Goal: Check status: Check status

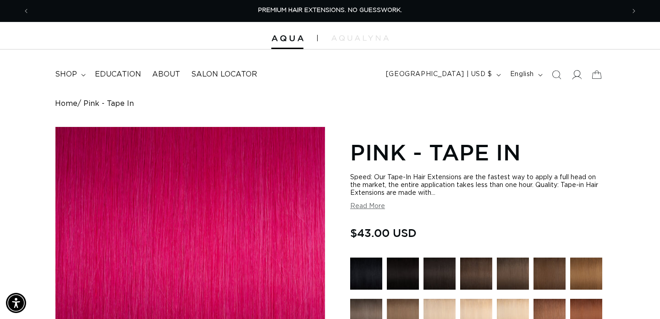
click at [582, 76] on span at bounding box center [577, 75] width 20 height 20
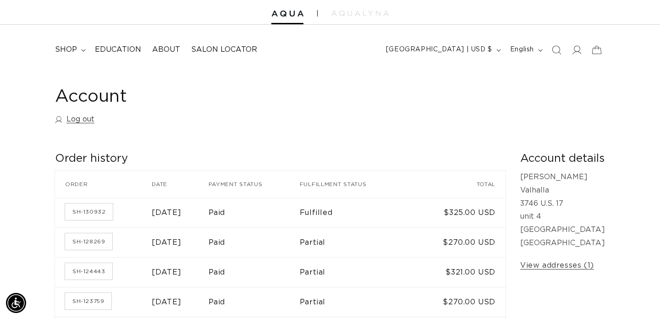
scroll to position [29, 0]
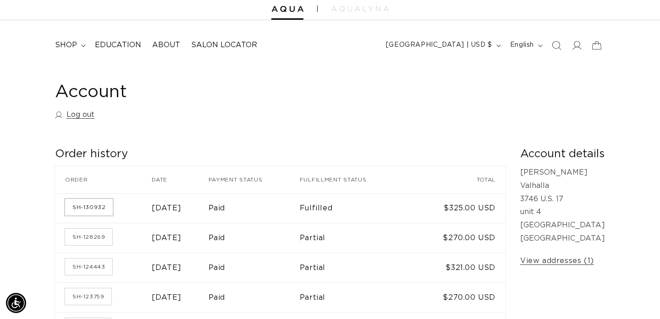
click at [100, 203] on link "SH-130932" at bounding box center [89, 207] width 48 height 17
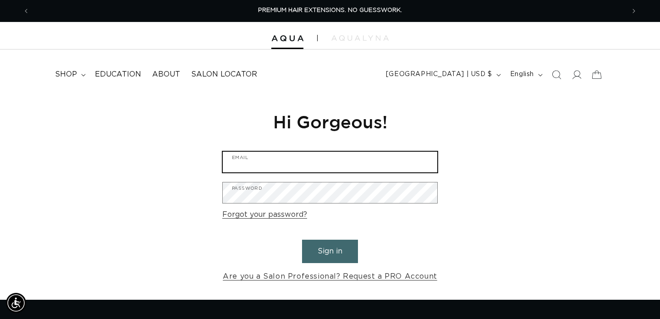
type input "[EMAIL_ADDRESS][DOMAIN_NAME]"
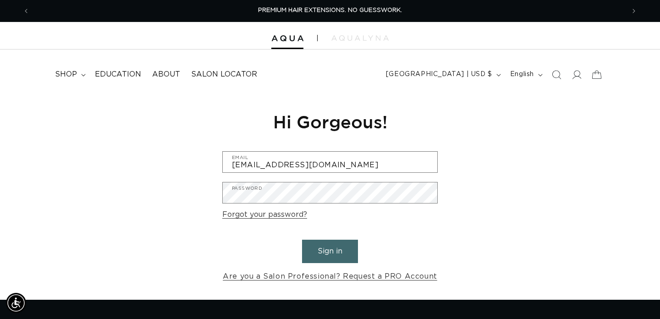
drag, startPoint x: 328, startPoint y: 249, endPoint x: 516, endPoint y: 6, distance: 306.9
click at [328, 249] on button "Sign in" at bounding box center [330, 251] width 56 height 23
